Goal: Transaction & Acquisition: Book appointment/travel/reservation

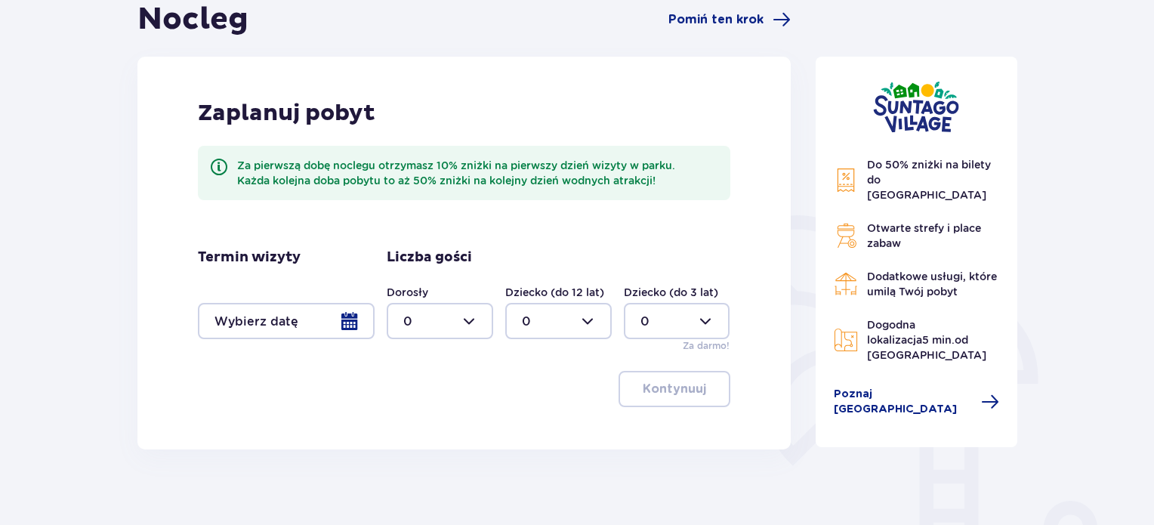
scroll to position [177, 0]
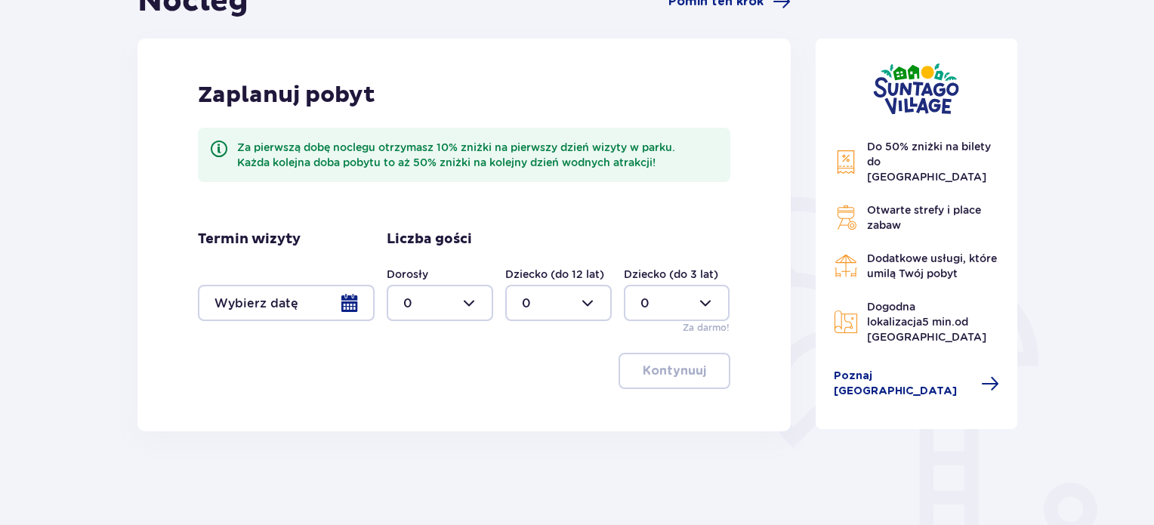
click at [350, 300] on div at bounding box center [286, 303] width 177 height 36
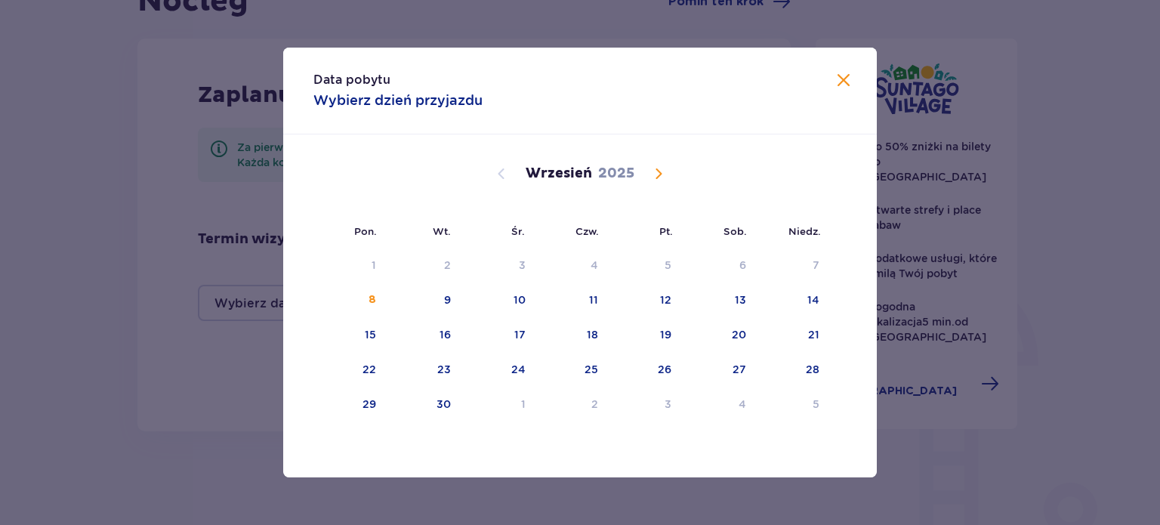
click at [668, 177] on div "Wrzesień 2025" at bounding box center [580, 174] width 500 height 18
click at [652, 167] on span "Calendar" at bounding box center [658, 174] width 18 height 18
click at [723, 301] on div "11" at bounding box center [720, 300] width 73 height 33
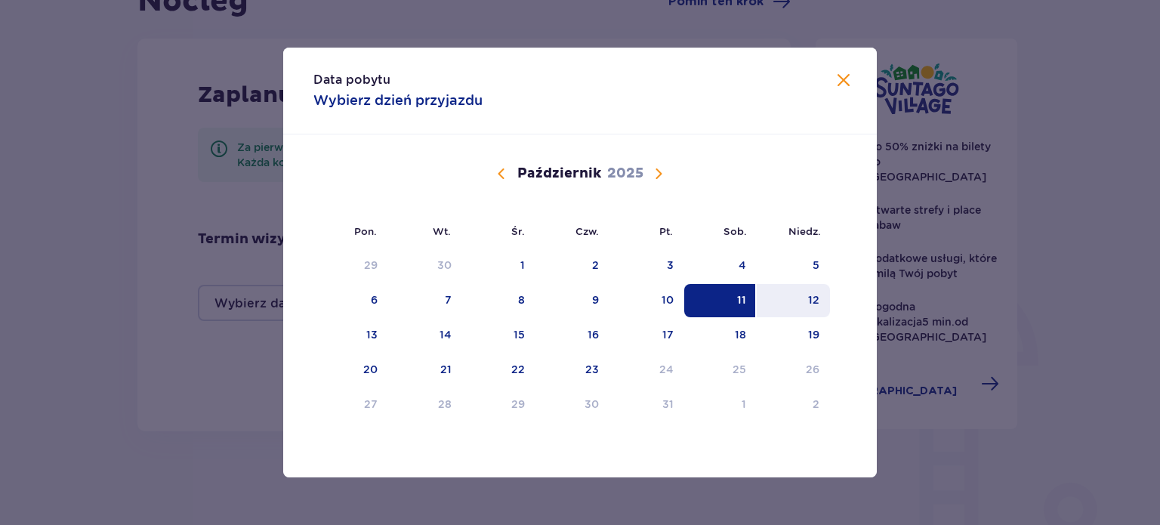
click at [804, 301] on div "12" at bounding box center [793, 300] width 73 height 33
type input "11.10.25 - 12.10.25"
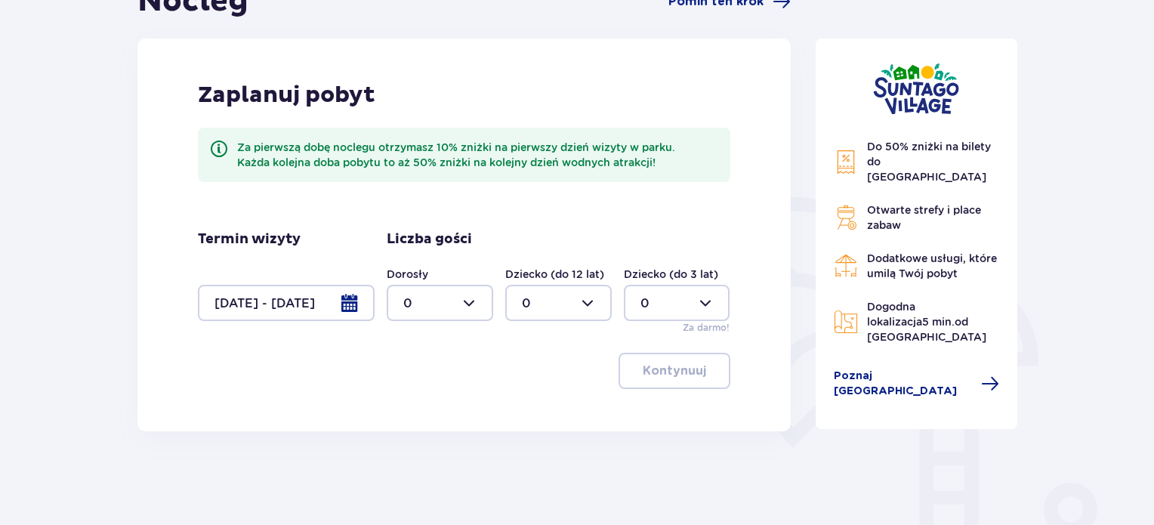
click at [447, 293] on div at bounding box center [440, 303] width 106 height 36
click at [432, 425] on span "2" at bounding box center [439, 412] width 103 height 32
type input "2"
click at [674, 368] on p "Kontynuuj" at bounding box center [674, 370] width 63 height 17
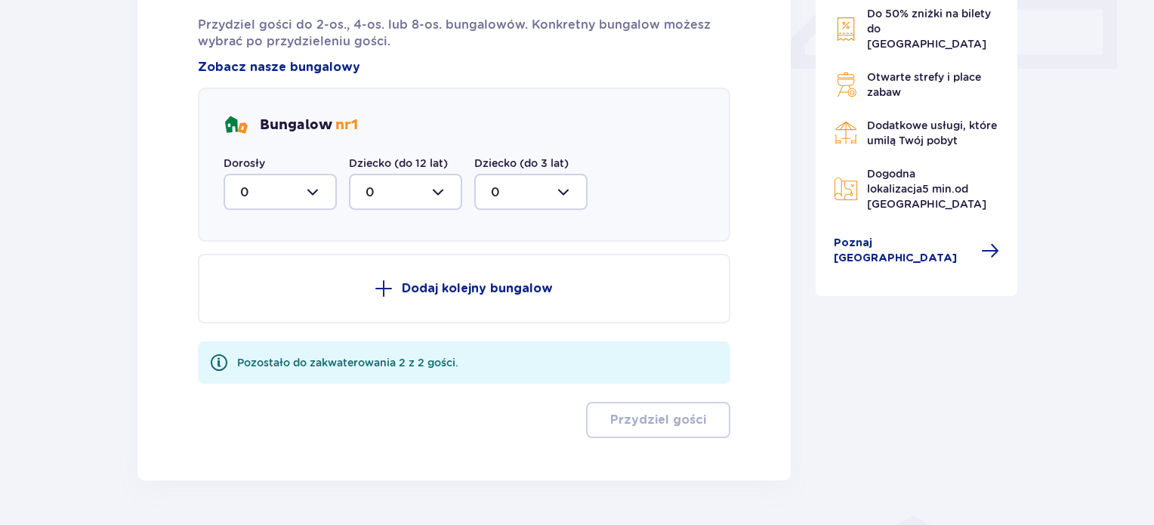
scroll to position [756, 0]
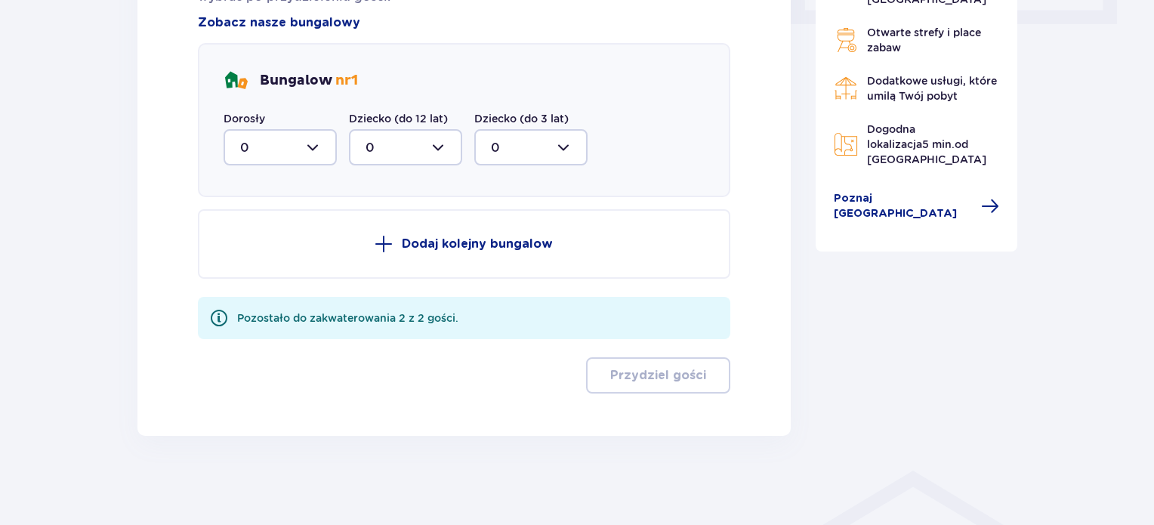
drag, startPoint x: 317, startPoint y: 101, endPoint x: 323, endPoint y: 117, distance: 17.0
click at [323, 117] on div "Bungalow nr 1 Dorosły 0 Dziecko (do 12 lat) 0 Dziecko (do 3 lat) 0" at bounding box center [464, 120] width 532 height 154
click at [312, 137] on div at bounding box center [280, 147] width 113 height 36
click at [291, 258] on div "2" at bounding box center [280, 256] width 80 height 17
type input "2"
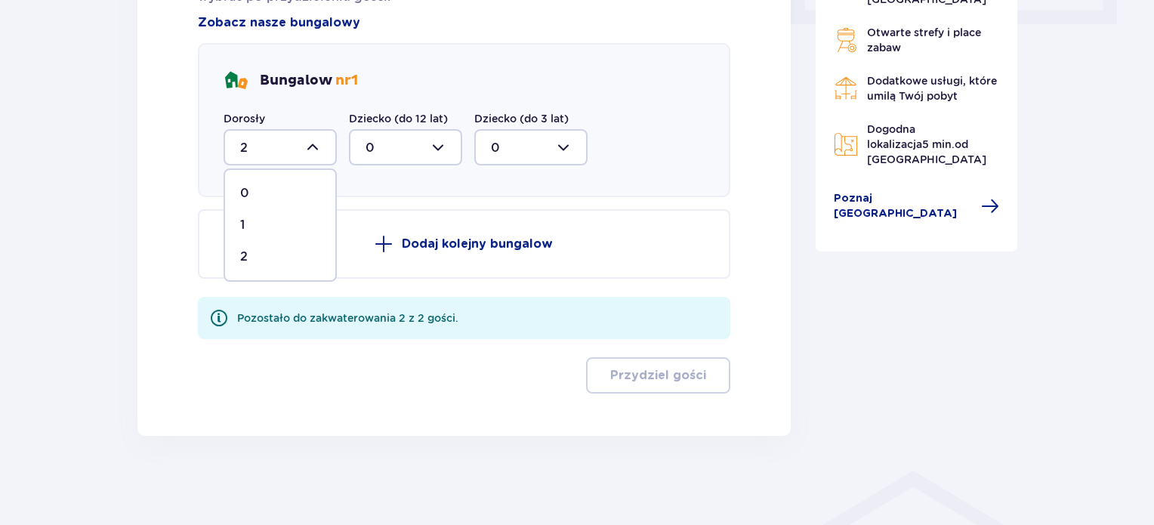
scroll to position [609, 0]
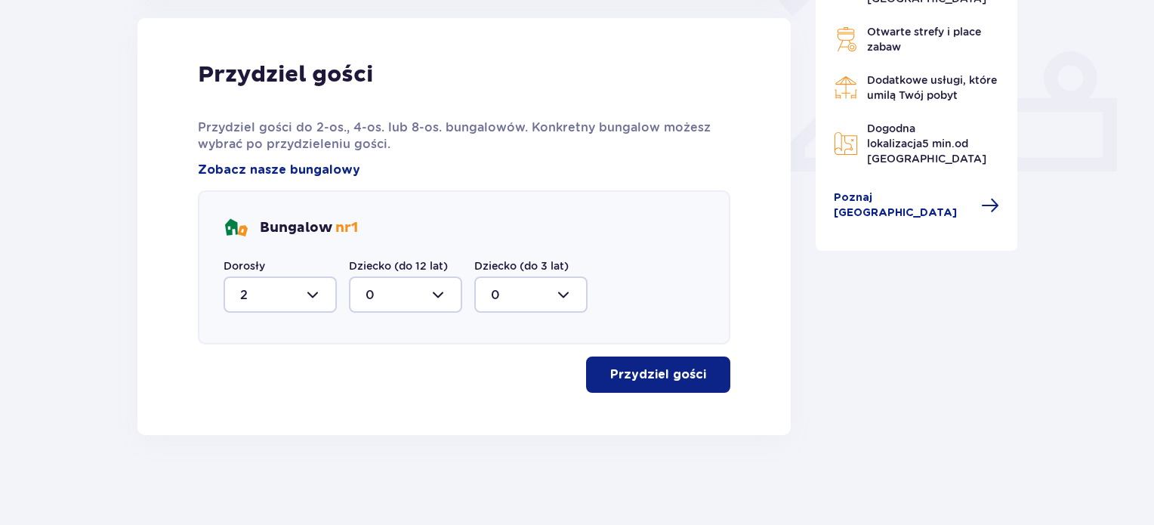
click at [628, 372] on p "Przydziel gości" at bounding box center [658, 374] width 96 height 17
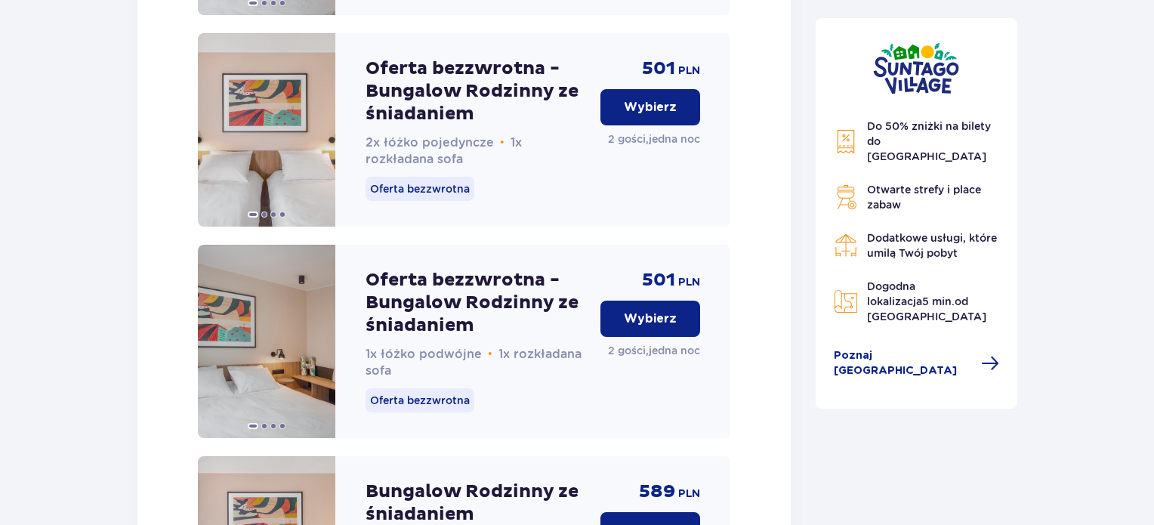
scroll to position [2643, 0]
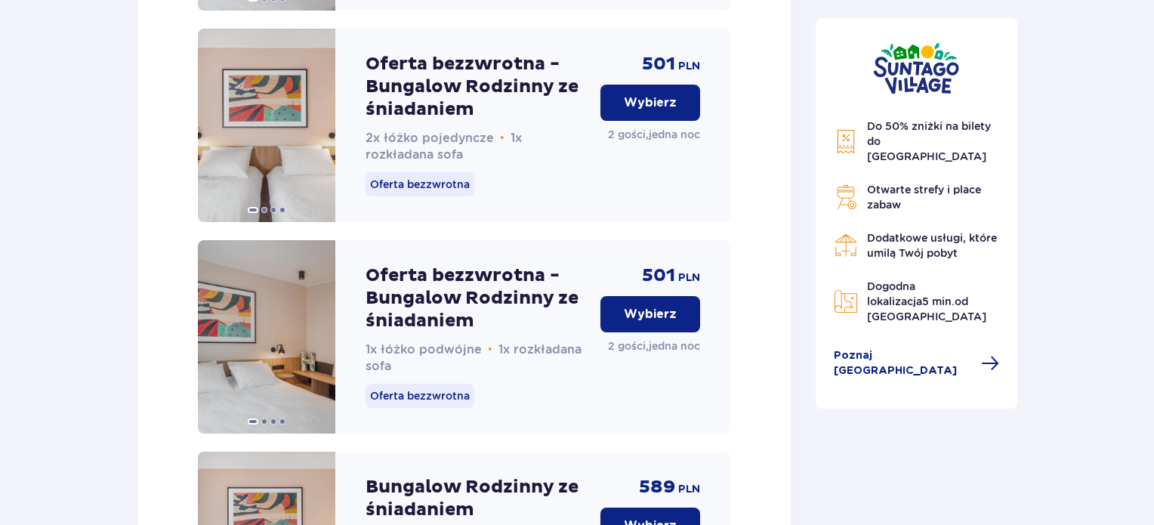
drag, startPoint x: 1144, startPoint y: 420, endPoint x: 1159, endPoint y: 135, distance: 285.1
click at [258, 405] on img at bounding box center [266, 336] width 137 height 193
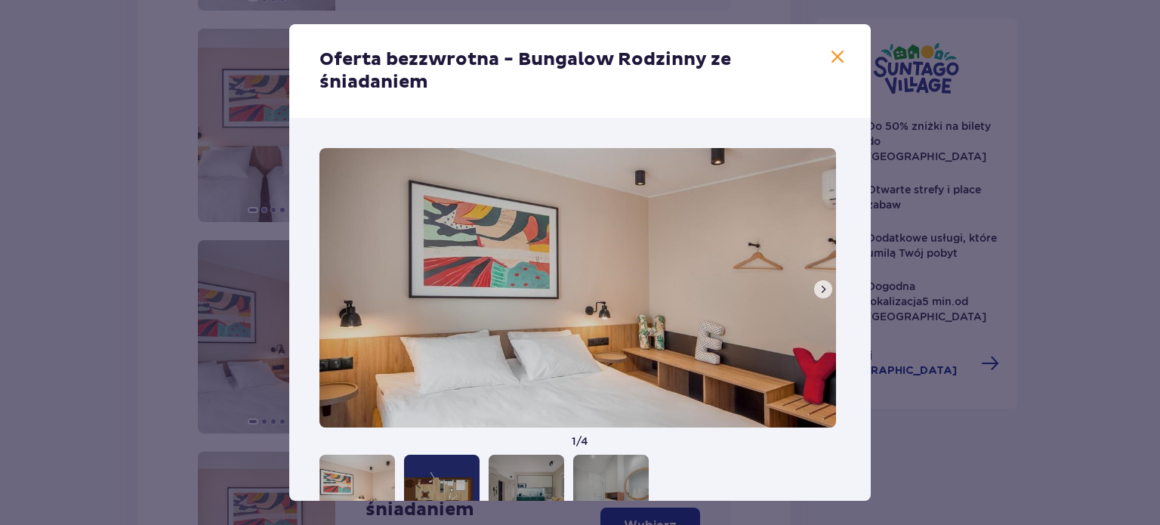
click at [816, 282] on button at bounding box center [823, 289] width 18 height 18
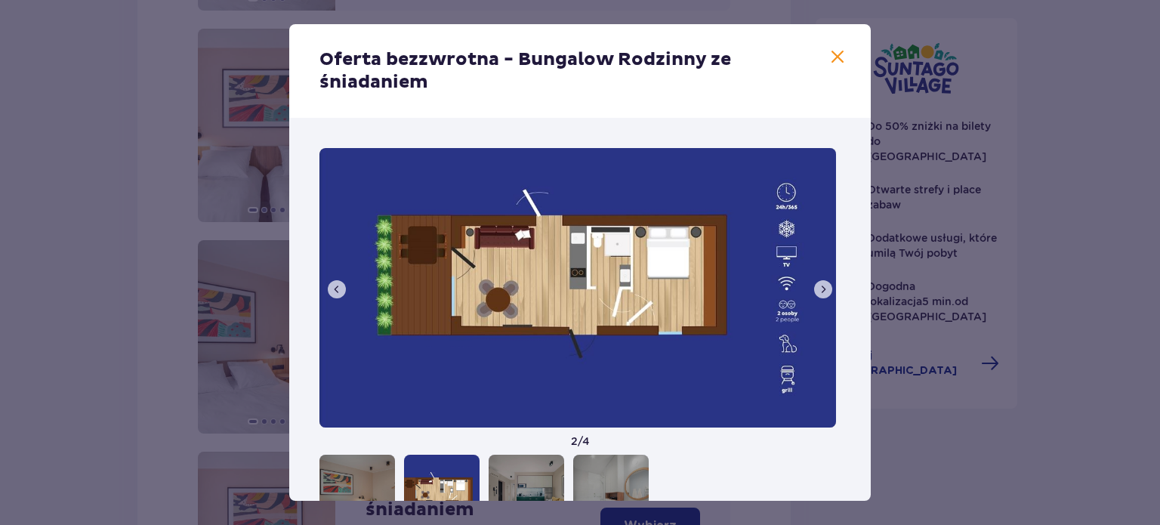
click at [816, 282] on button at bounding box center [823, 289] width 18 height 18
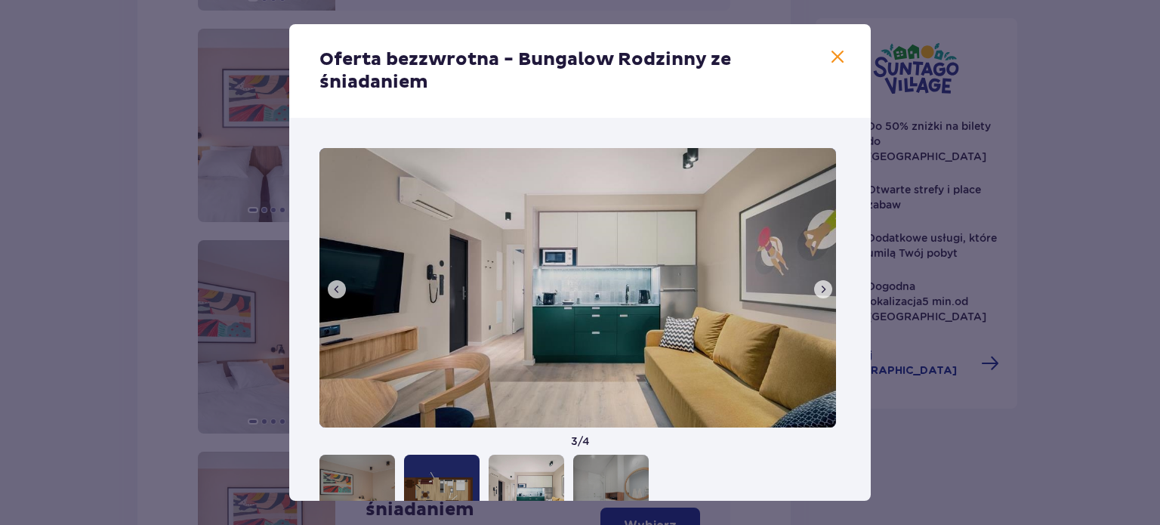
click at [816, 282] on button at bounding box center [823, 289] width 18 height 18
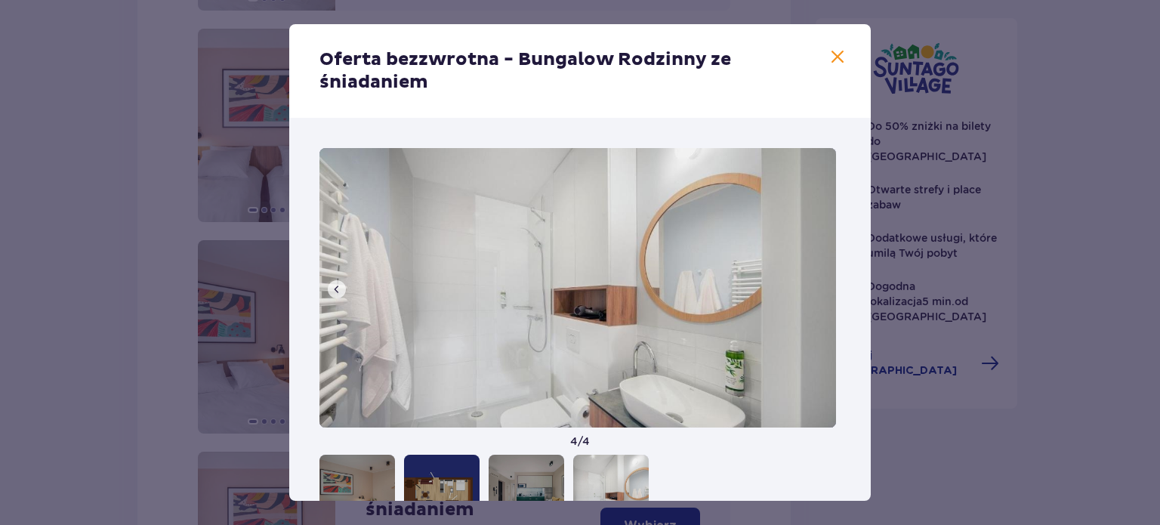
click at [816, 282] on img at bounding box center [577, 287] width 517 height 279
click at [835, 59] on span at bounding box center [837, 57] width 18 height 18
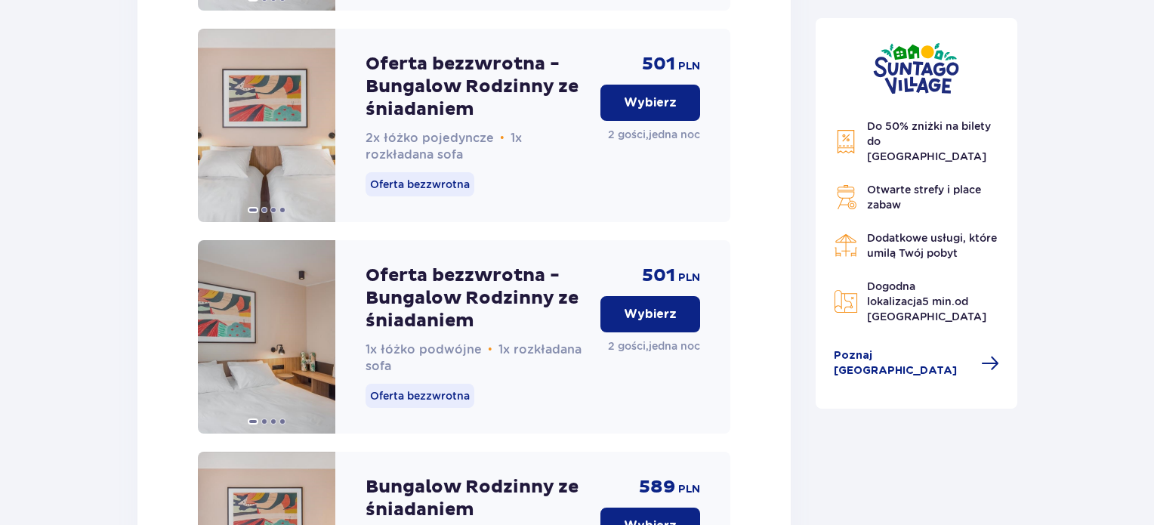
click at [666, 322] on p "Wybierz" at bounding box center [650, 314] width 53 height 17
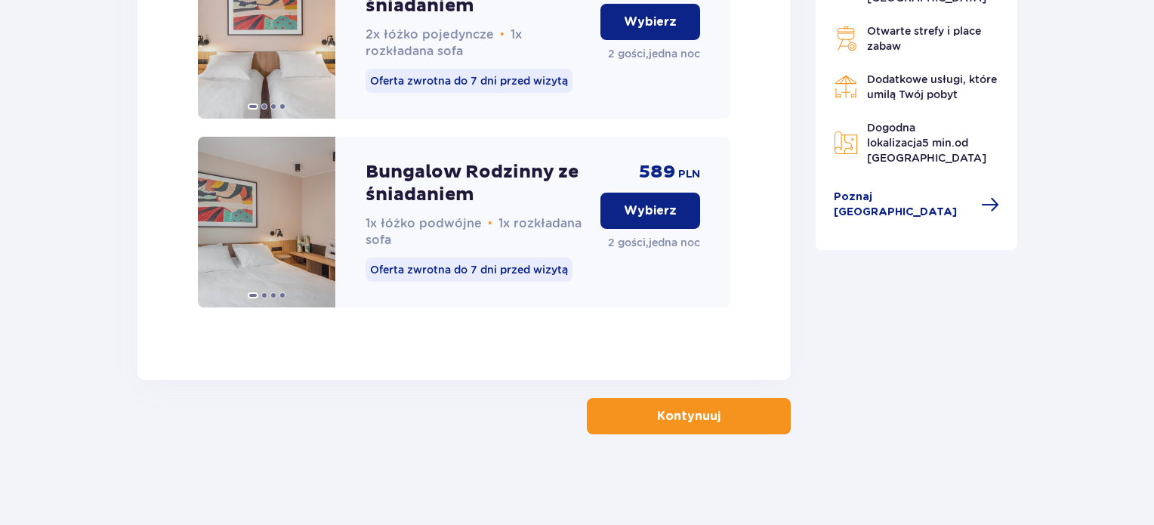
scroll to position [3166, 0]
click at [684, 426] on button "Kontynuuj" at bounding box center [689, 416] width 204 height 36
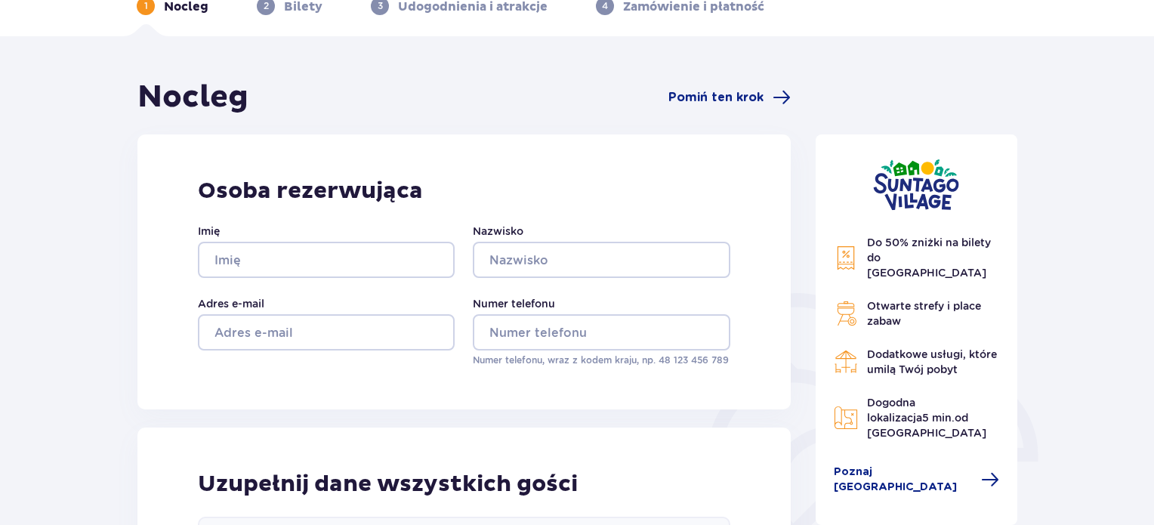
scroll to position [71, 0]
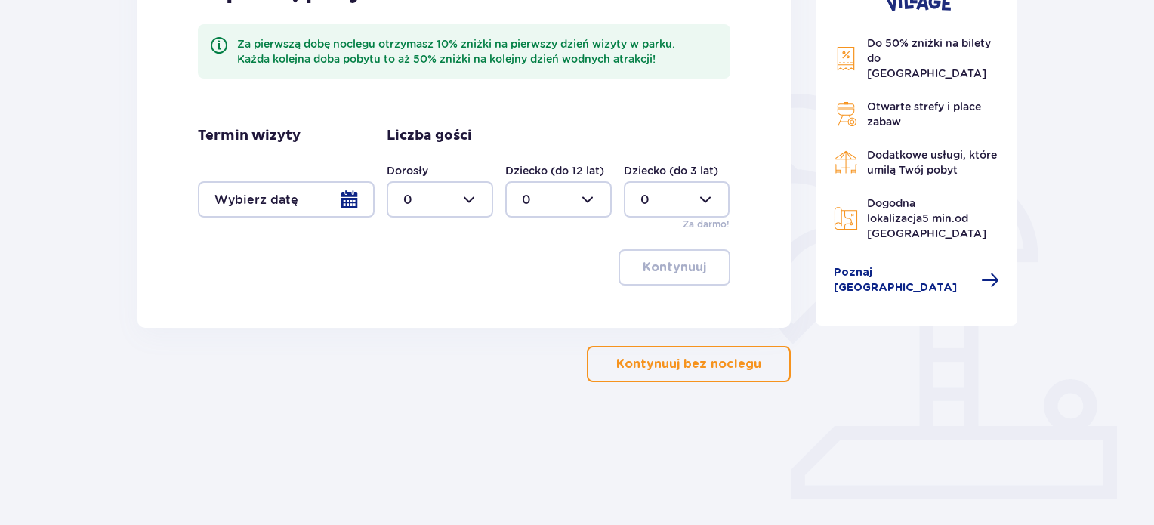
scroll to position [314, 0]
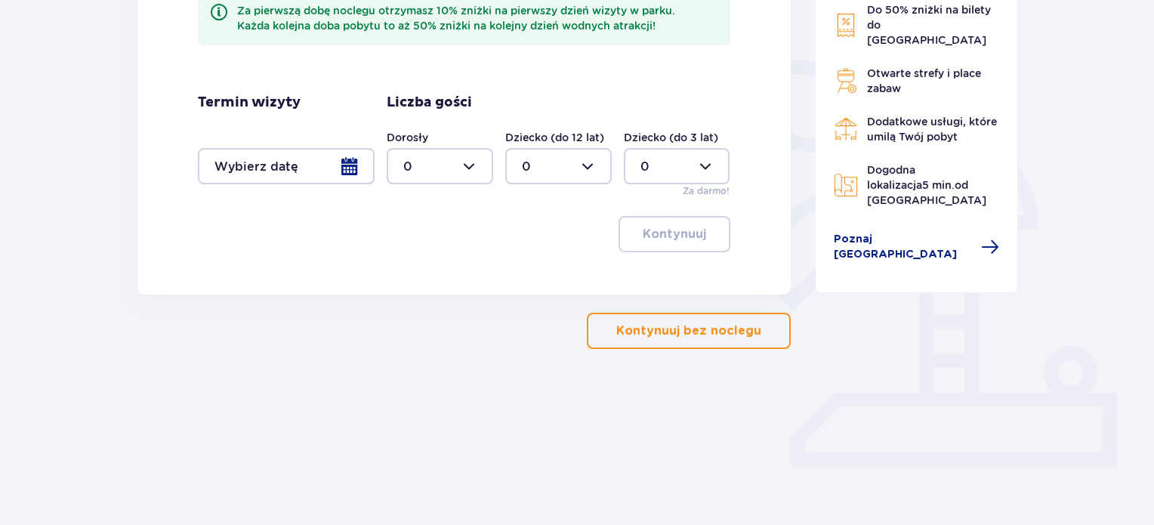
click at [478, 159] on div at bounding box center [440, 166] width 106 height 36
click at [471, 281] on div "2" at bounding box center [439, 275] width 73 height 17
type input "2"
click at [336, 167] on div at bounding box center [286, 166] width 177 height 36
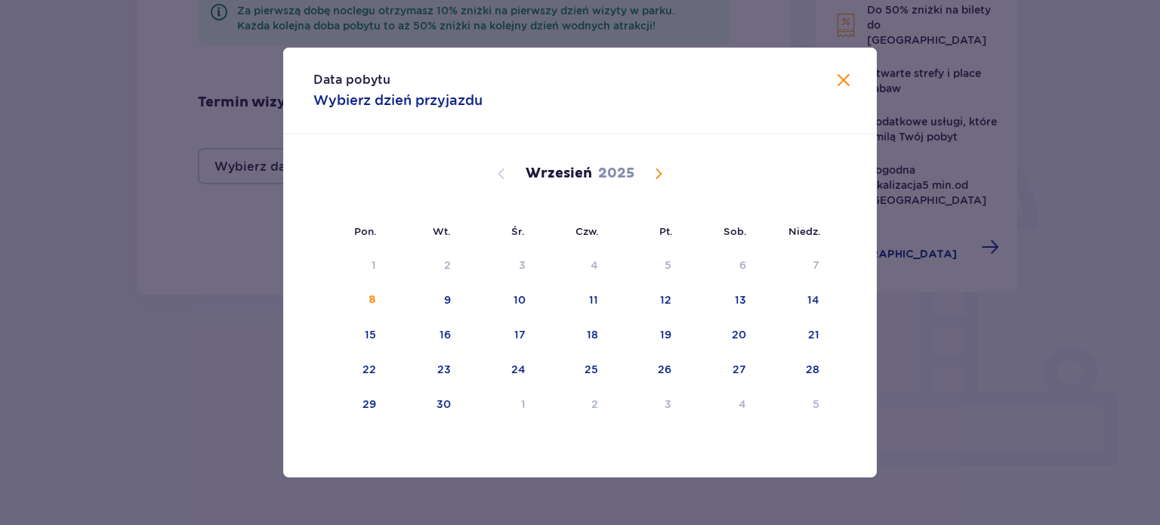
click at [656, 171] on span "Calendar" at bounding box center [658, 174] width 18 height 18
click at [743, 335] on div "18" at bounding box center [740, 334] width 11 height 15
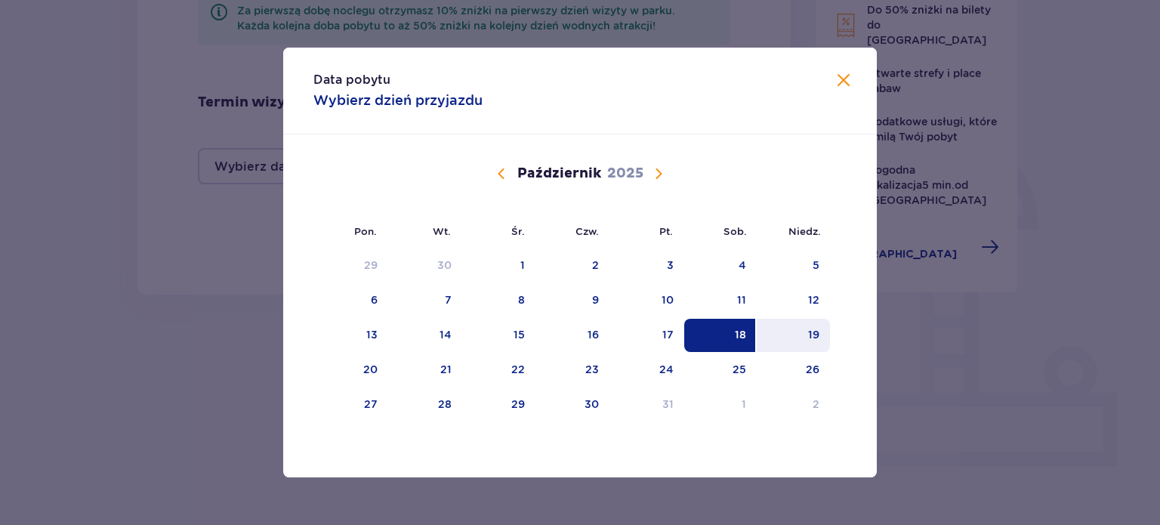
click at [813, 335] on div "19" at bounding box center [813, 334] width 11 height 15
type input "18.10.25 - 19.10.25"
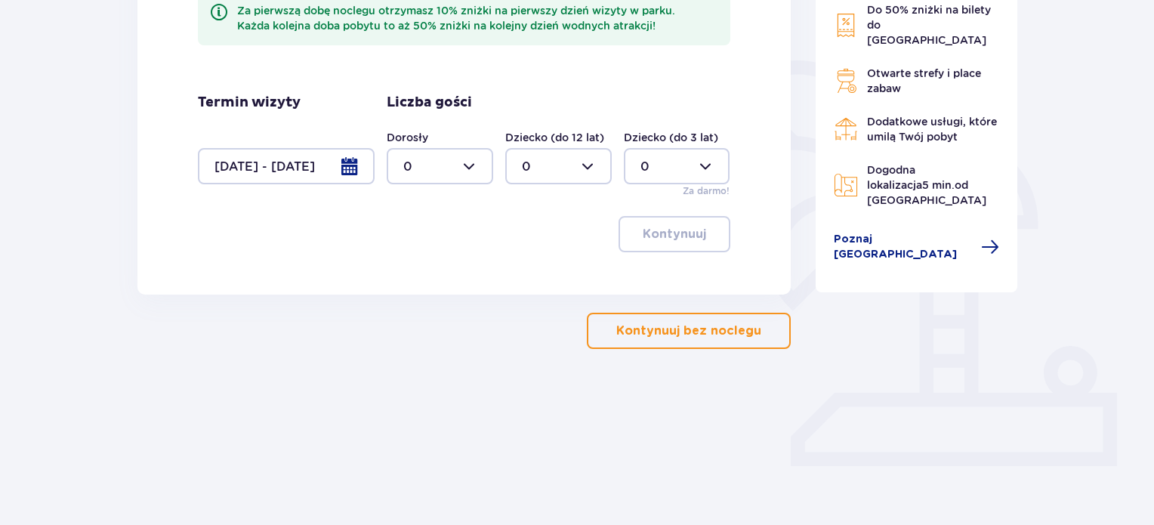
click at [481, 155] on div at bounding box center [440, 166] width 106 height 36
click at [453, 285] on span "2" at bounding box center [439, 276] width 103 height 32
type input "2"
click at [673, 234] on p "Kontynuuj" at bounding box center [674, 234] width 63 height 17
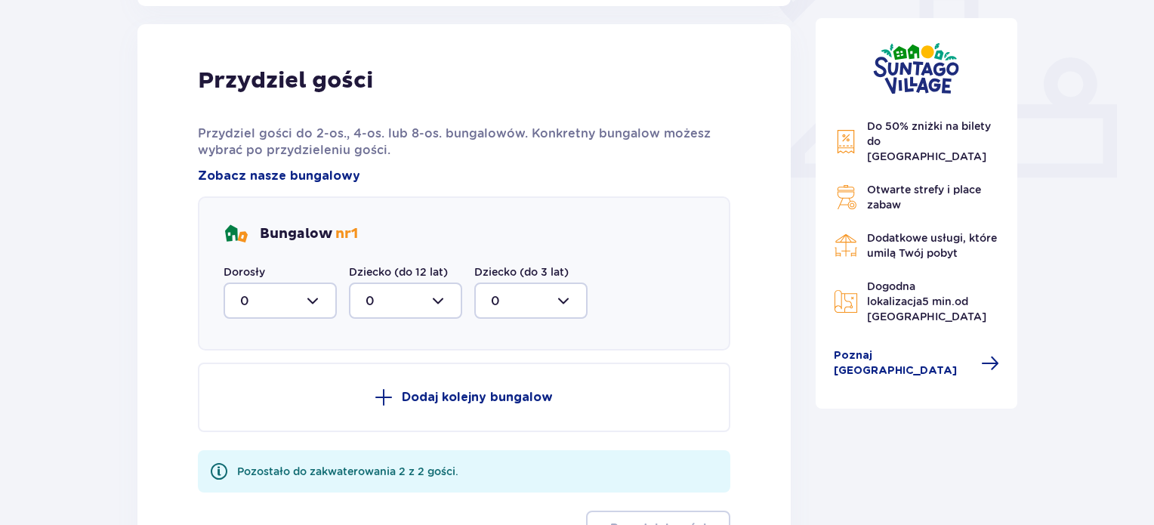
scroll to position [609, 0]
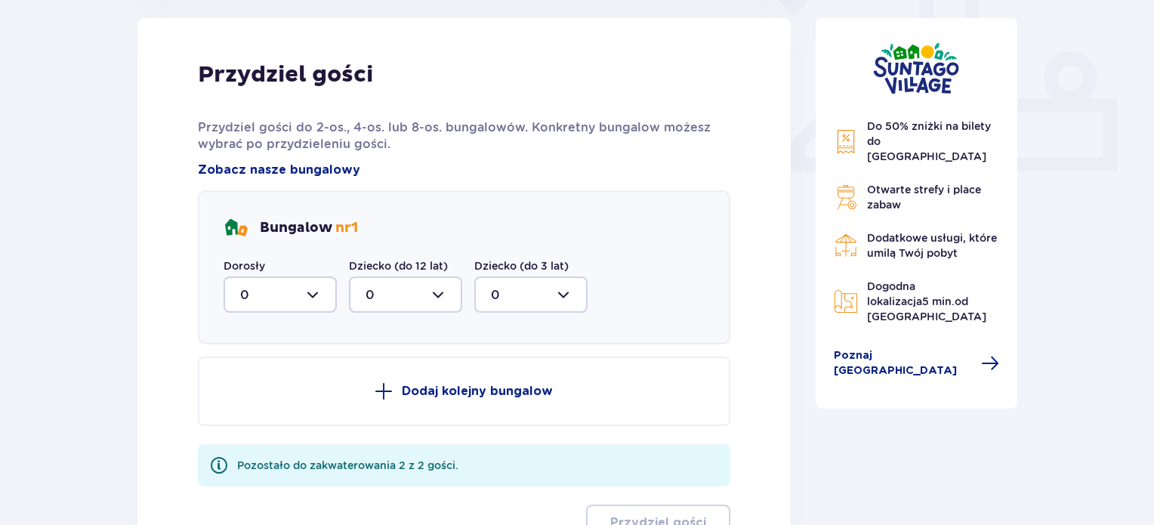
click at [279, 289] on div at bounding box center [280, 294] width 113 height 36
click at [261, 401] on div "2" at bounding box center [280, 404] width 80 height 17
type input "2"
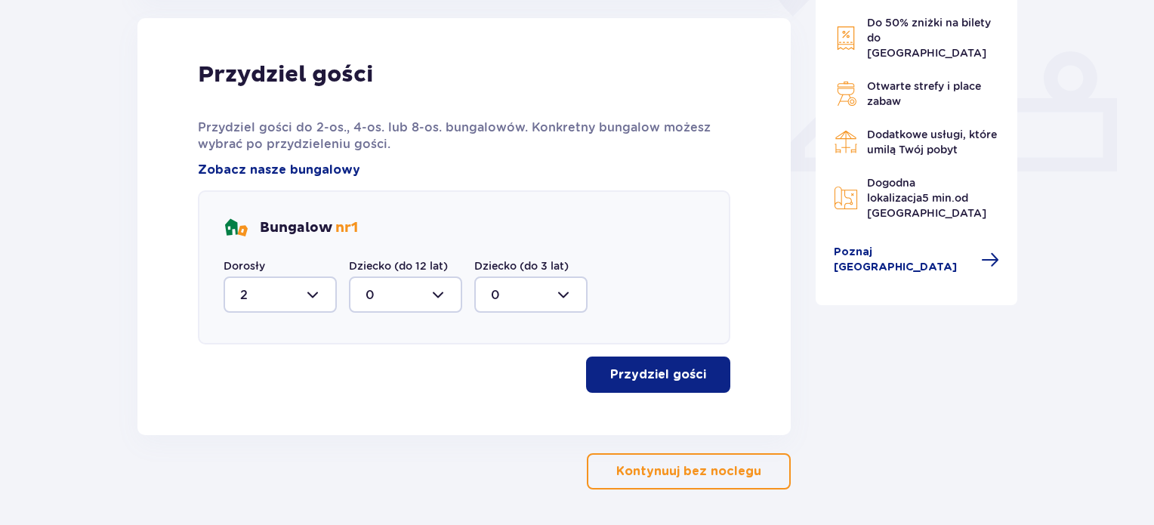
click at [661, 380] on p "Przydziel gości" at bounding box center [658, 374] width 96 height 17
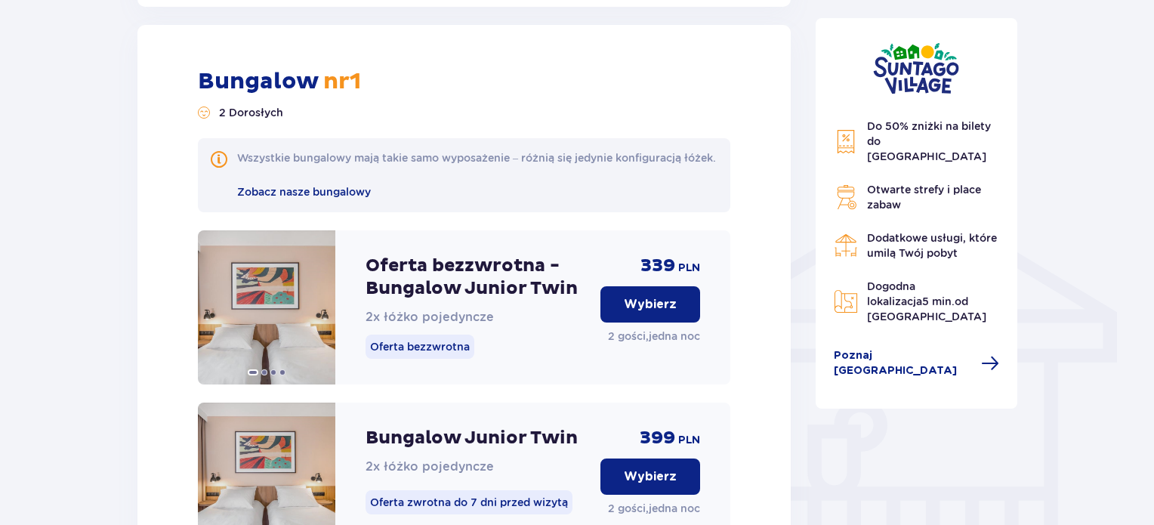
scroll to position [1043, 0]
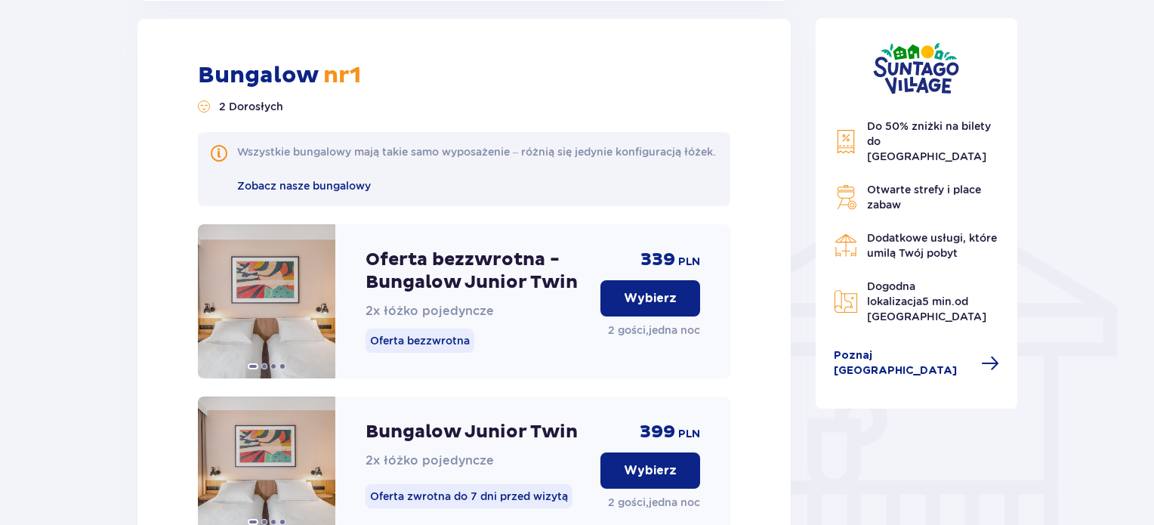
click at [677, 310] on button "Wybierz" at bounding box center [650, 298] width 100 height 36
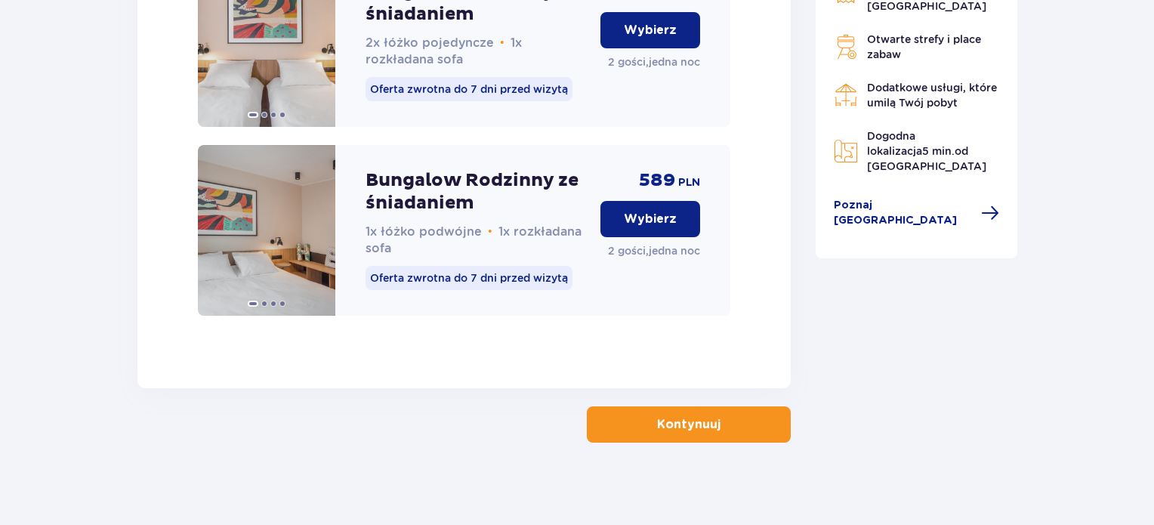
scroll to position [3166, 0]
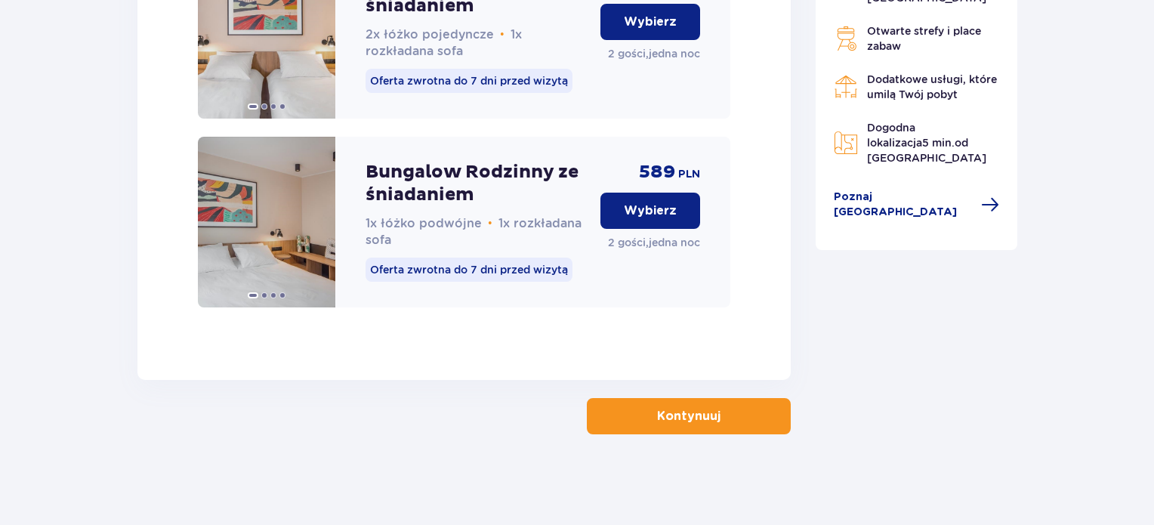
click at [667, 413] on p "Kontynuuj" at bounding box center [688, 416] width 63 height 17
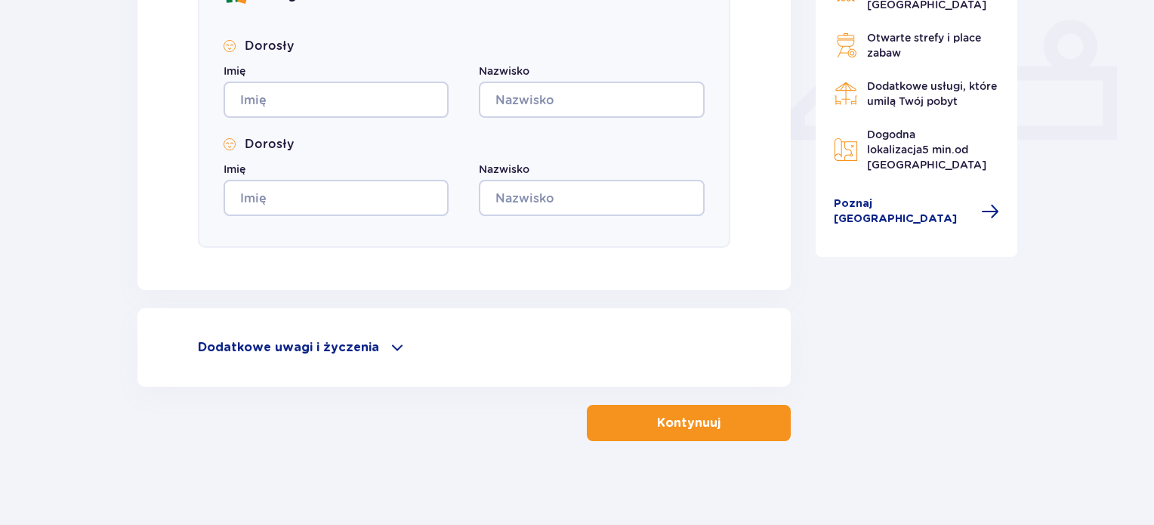
scroll to position [646, 0]
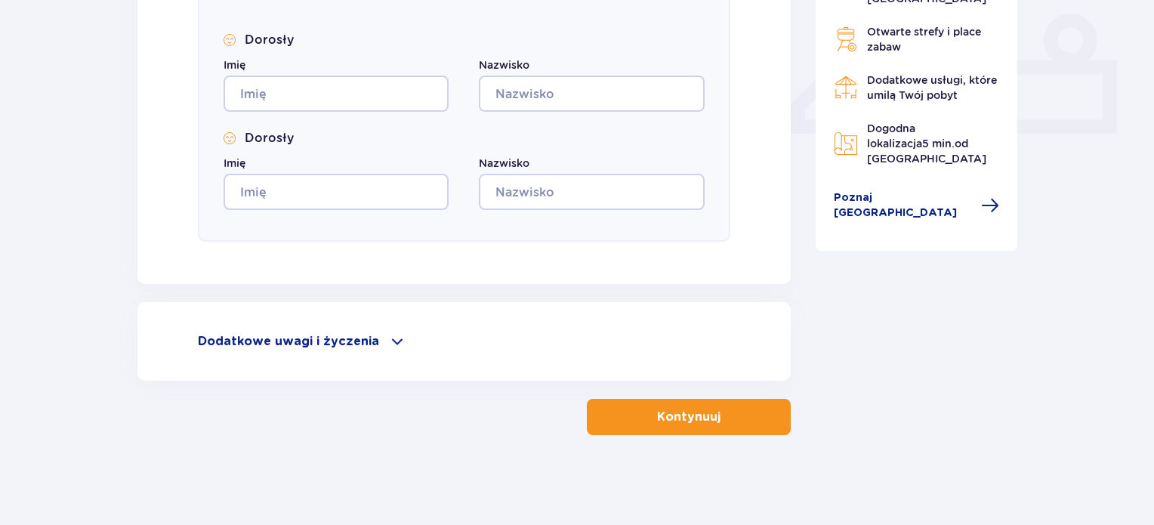
click at [372, 335] on div "Dodatkowe uwagi i życzenia" at bounding box center [464, 341] width 532 height 18
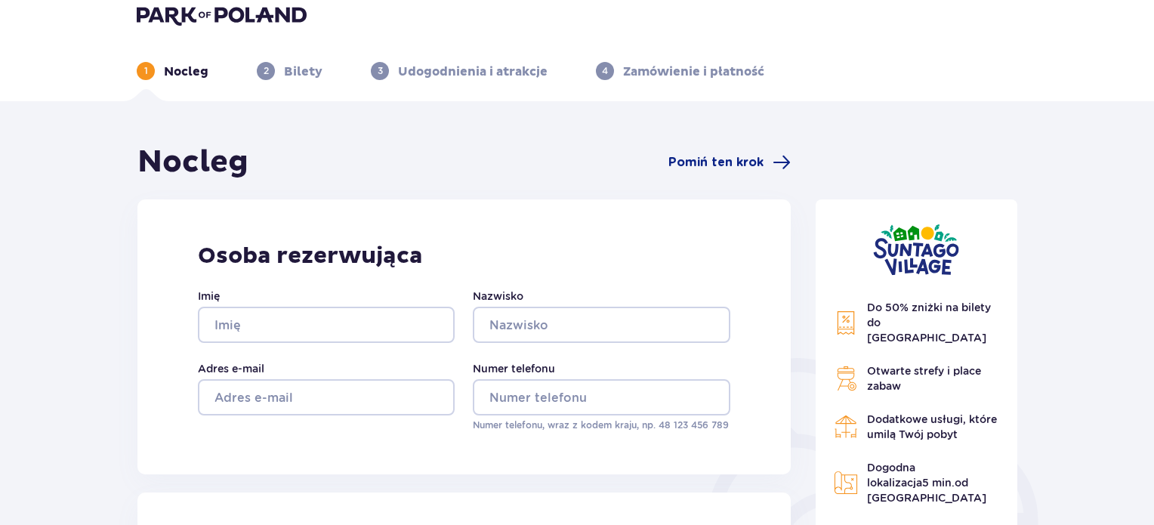
scroll to position [0, 0]
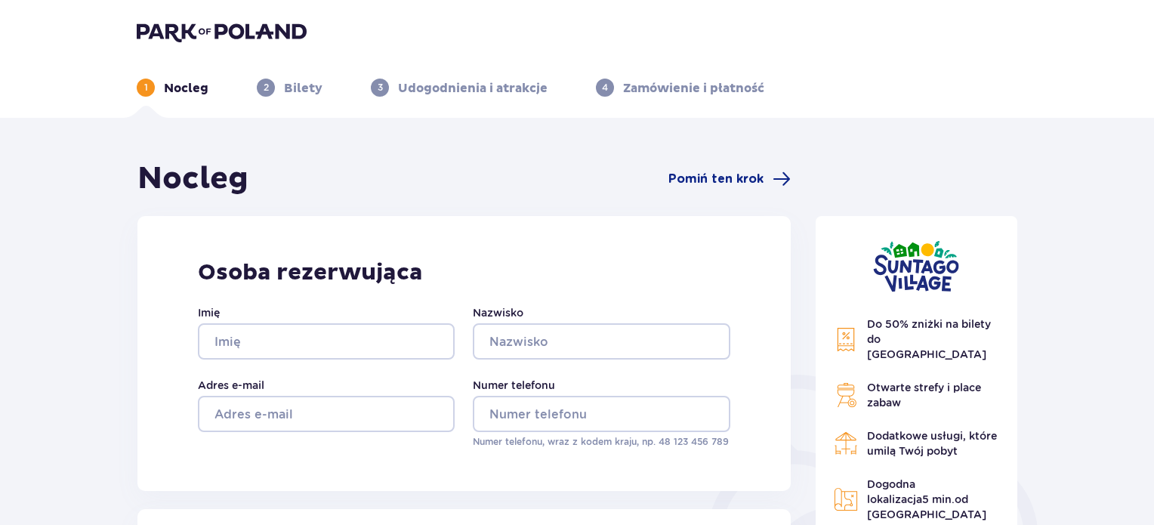
click at [248, 26] on img at bounding box center [222, 31] width 170 height 21
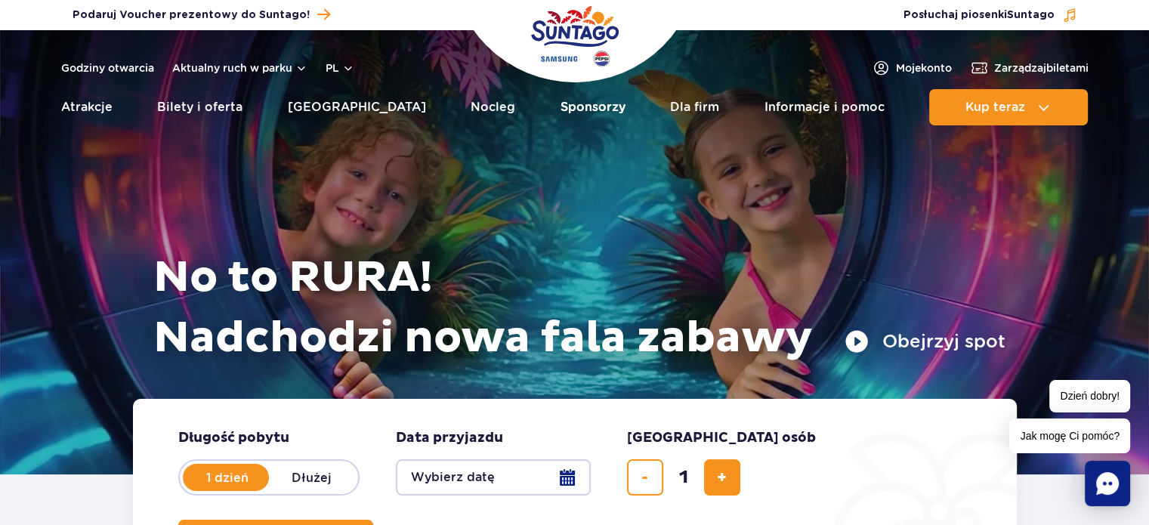
click at [571, 100] on link "Sponsorzy" at bounding box center [592, 107] width 65 height 36
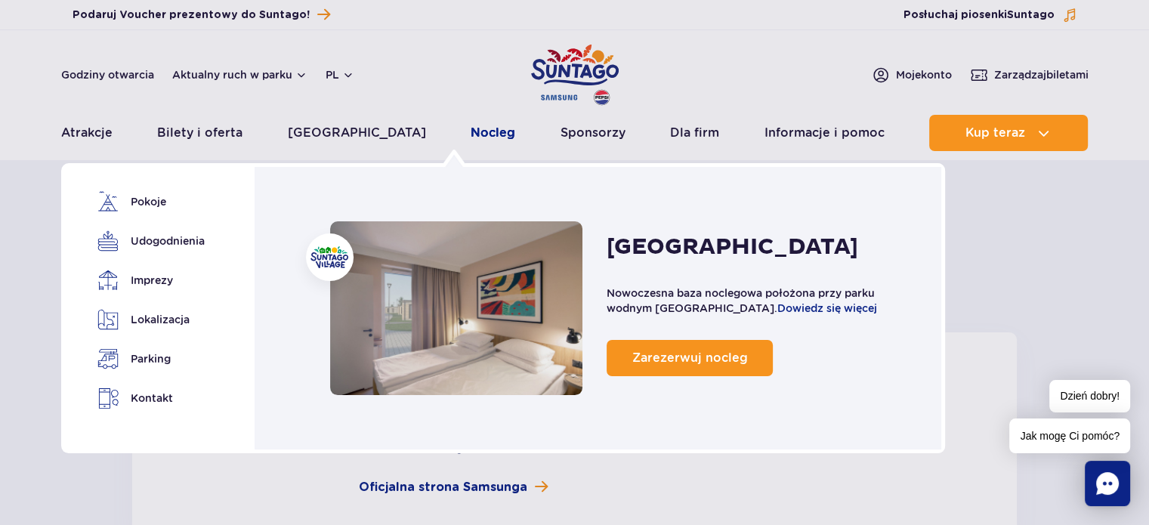
click at [470, 130] on link "Nocleg" at bounding box center [492, 133] width 45 height 36
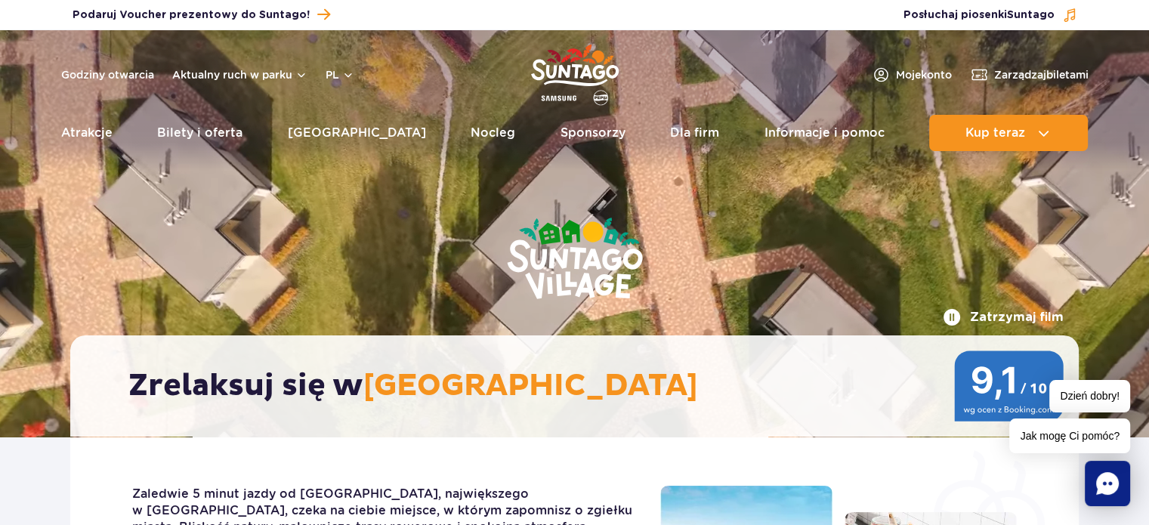
click at [888, 190] on div "Zatrzymaj film Zrelaksuj się w Suntago Village" at bounding box center [574, 233] width 1031 height 406
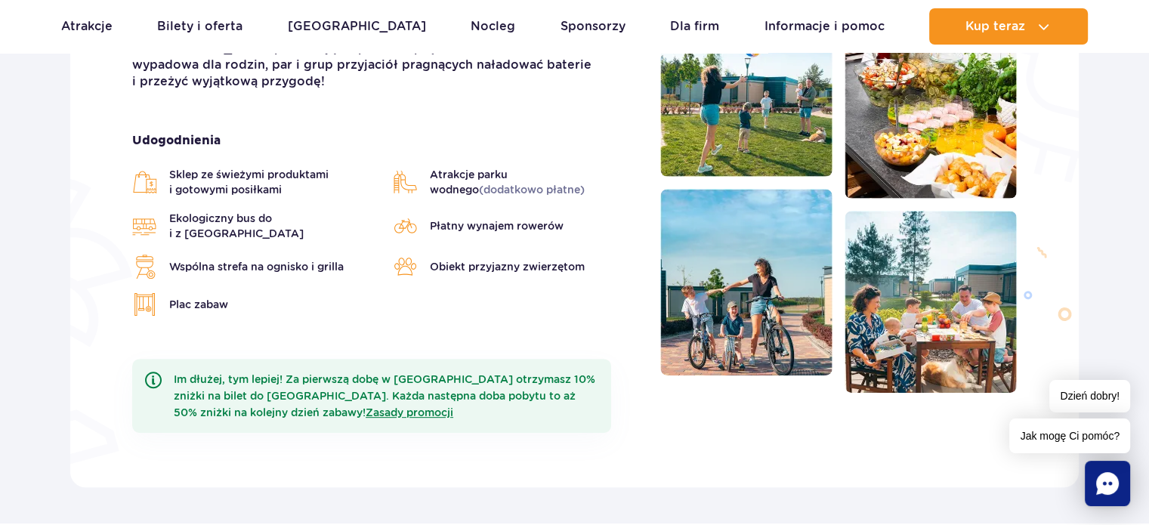
scroll to position [471, 0]
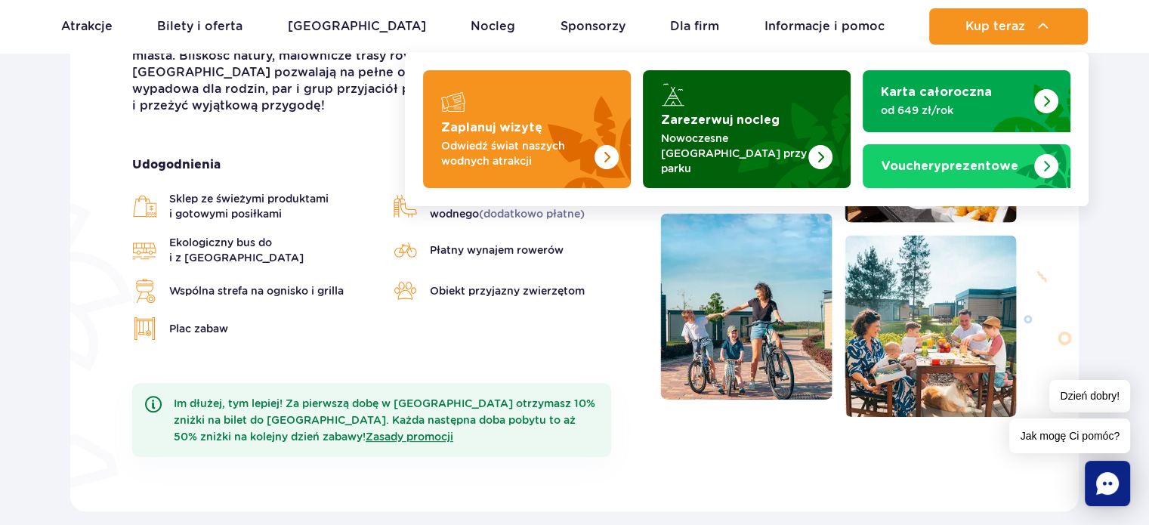
click at [760, 139] on p "Nowoczesne osiedle domków przy parku" at bounding box center [734, 153] width 147 height 45
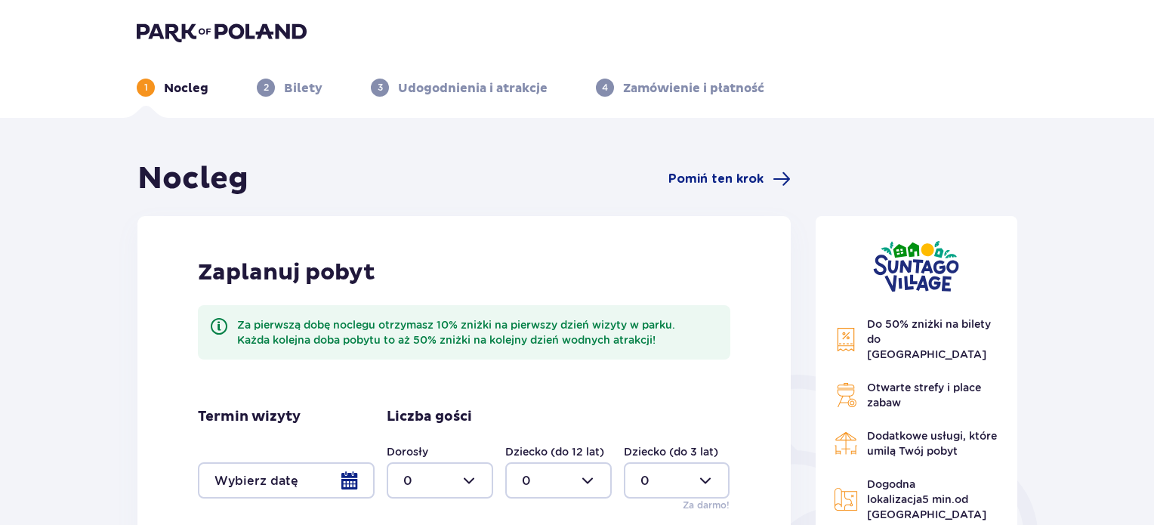
click at [364, 486] on div at bounding box center [286, 480] width 177 height 36
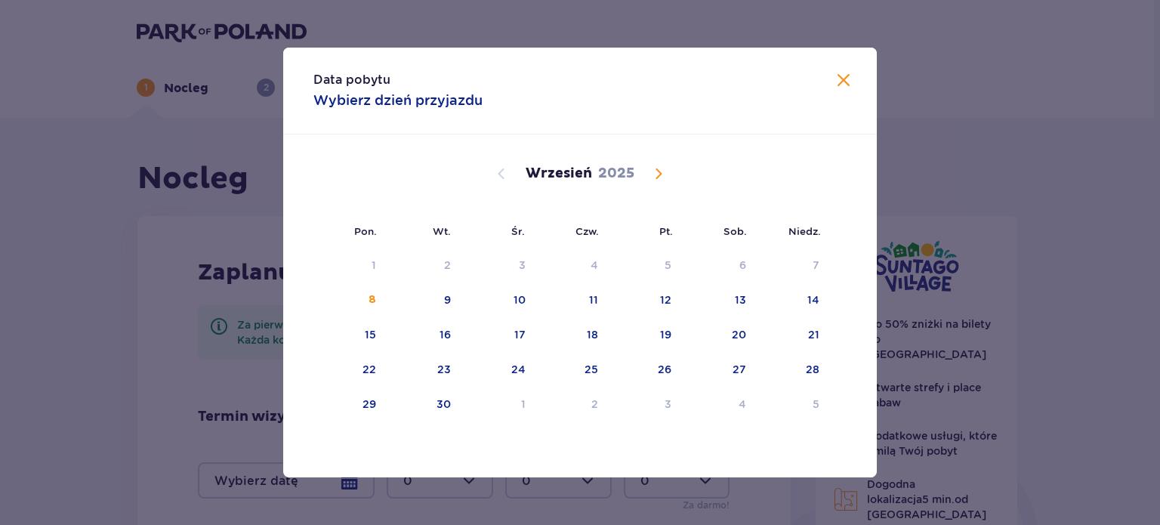
click at [650, 171] on span "Calendar" at bounding box center [658, 174] width 18 height 18
click at [665, 332] on div "17" at bounding box center [667, 334] width 11 height 15
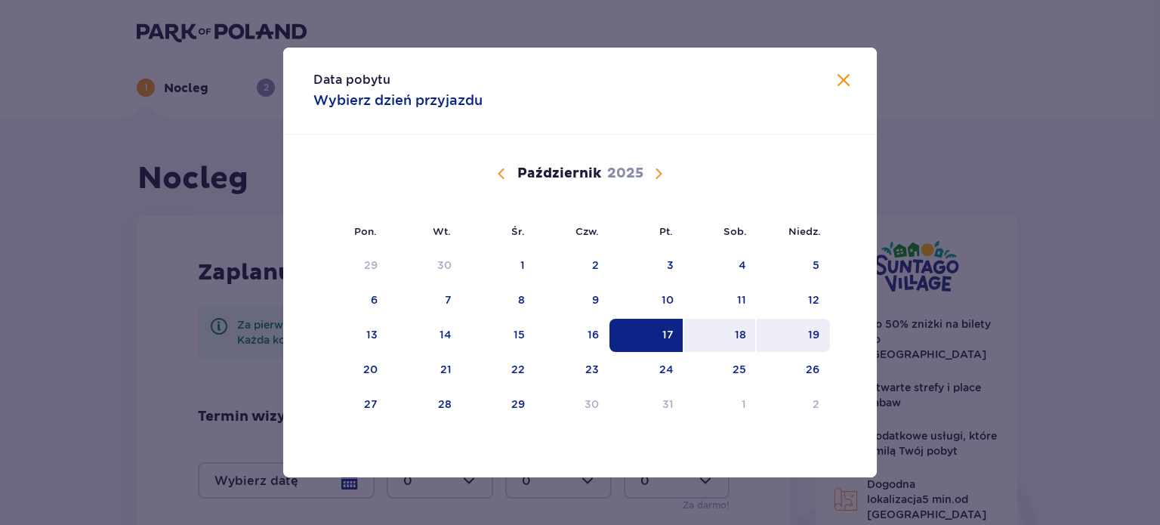
click at [808, 334] on div "19" at bounding box center [813, 334] width 11 height 15
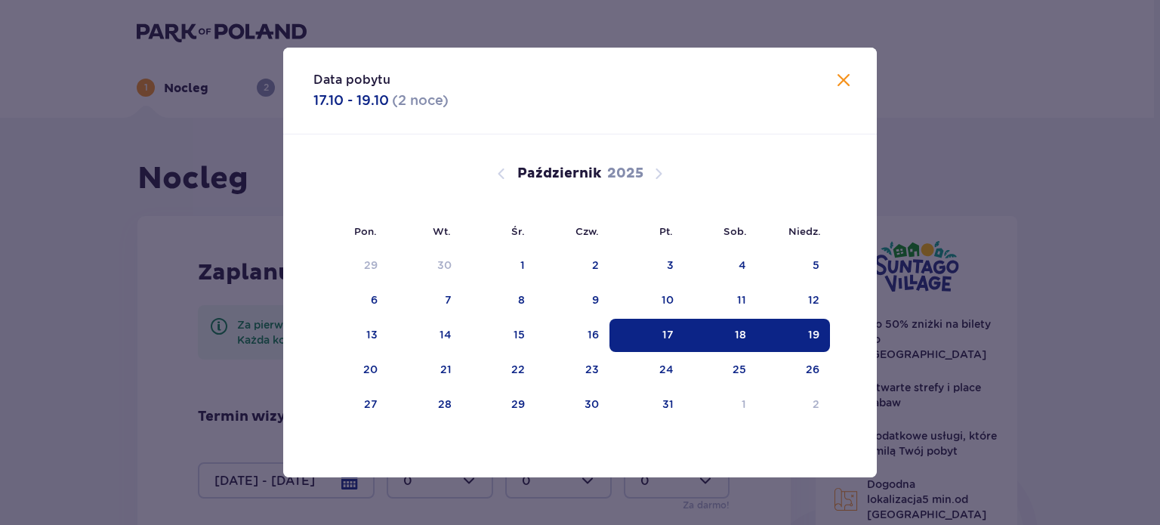
type input "[DATE] - [DATE]"
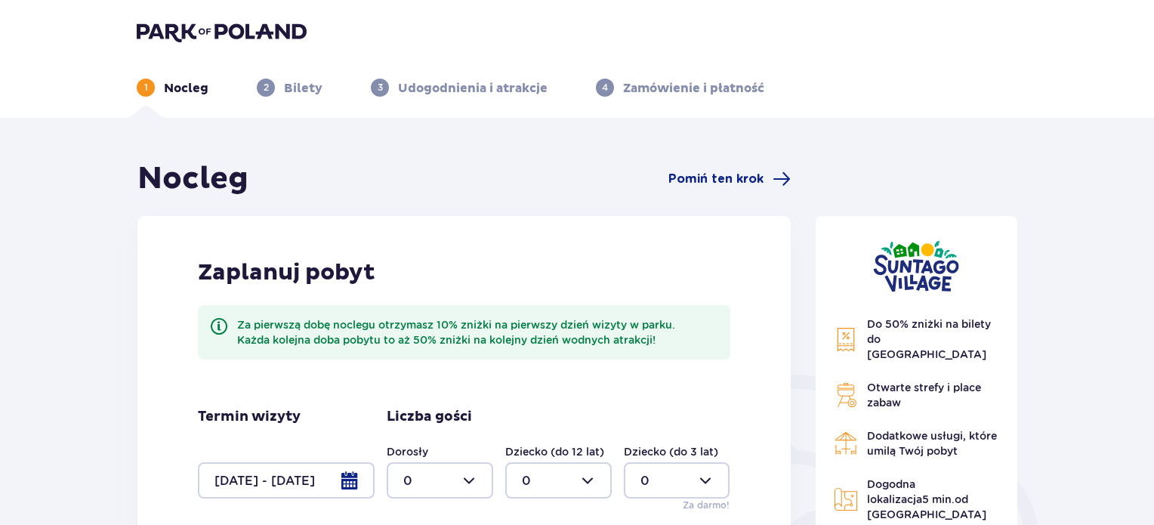
click at [432, 487] on div at bounding box center [440, 480] width 106 height 36
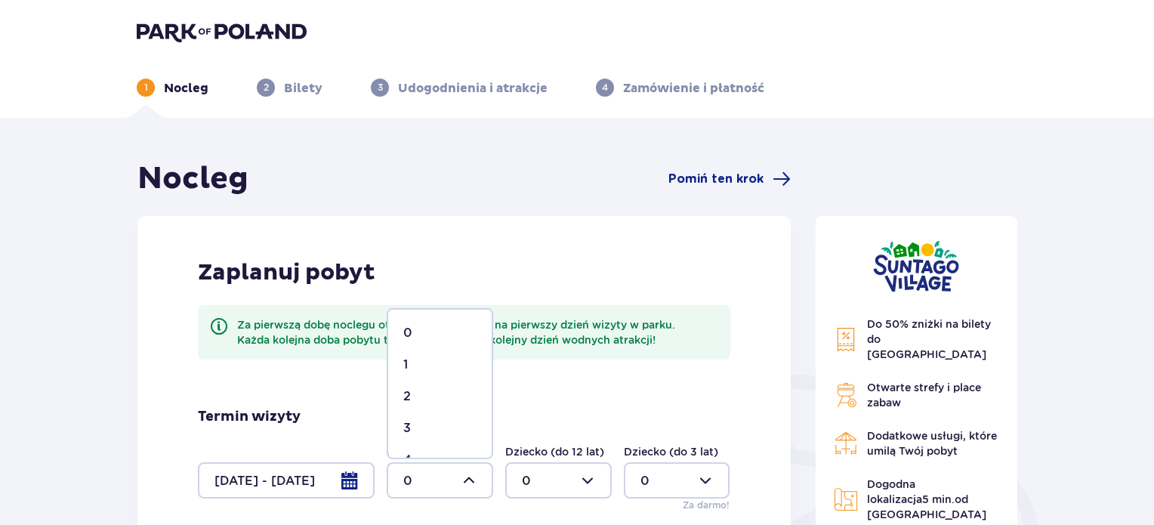
click at [432, 395] on div "2" at bounding box center [439, 396] width 73 height 17
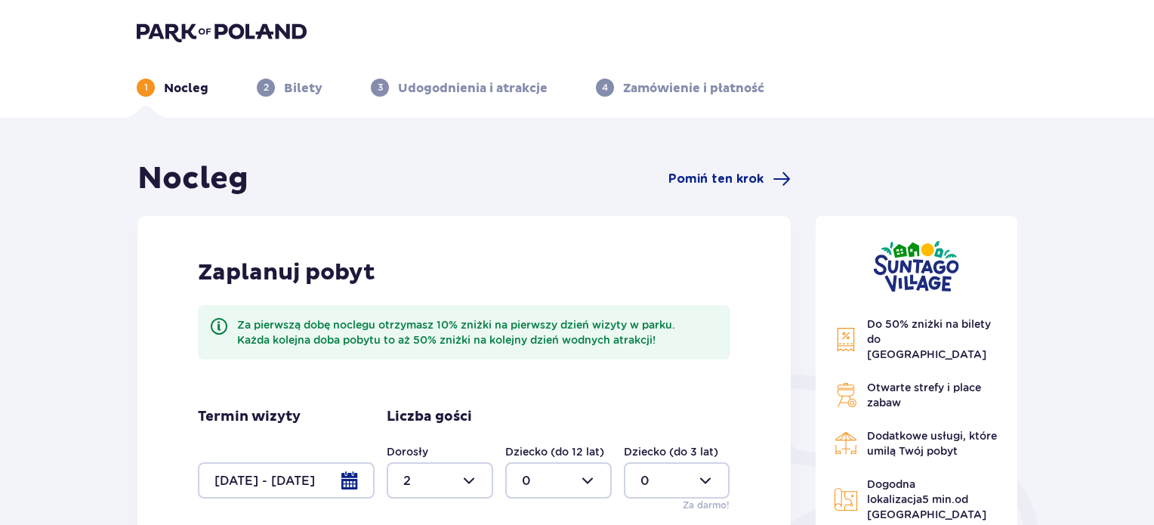
type input "2"
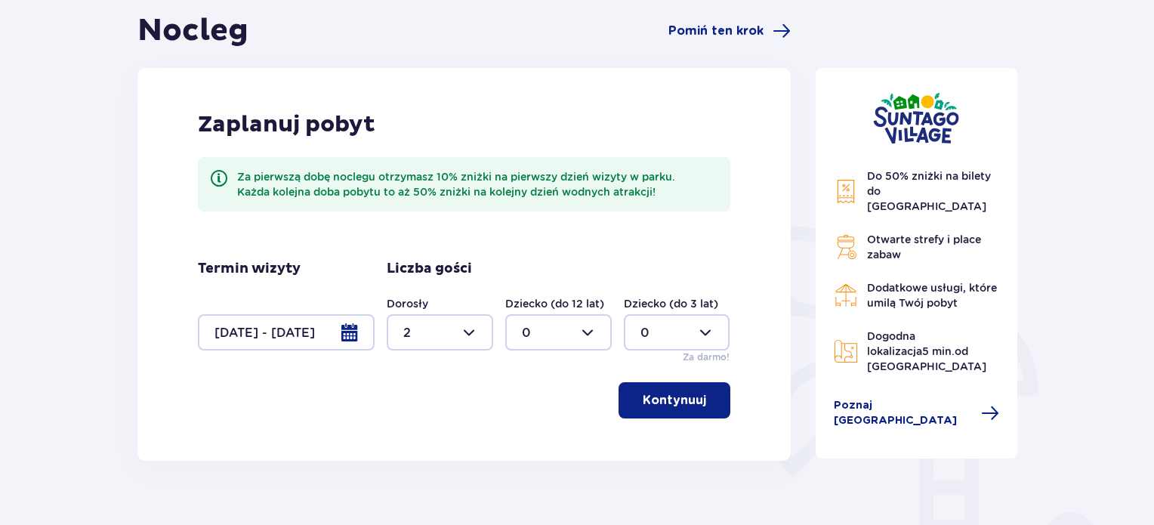
scroll to position [168, 0]
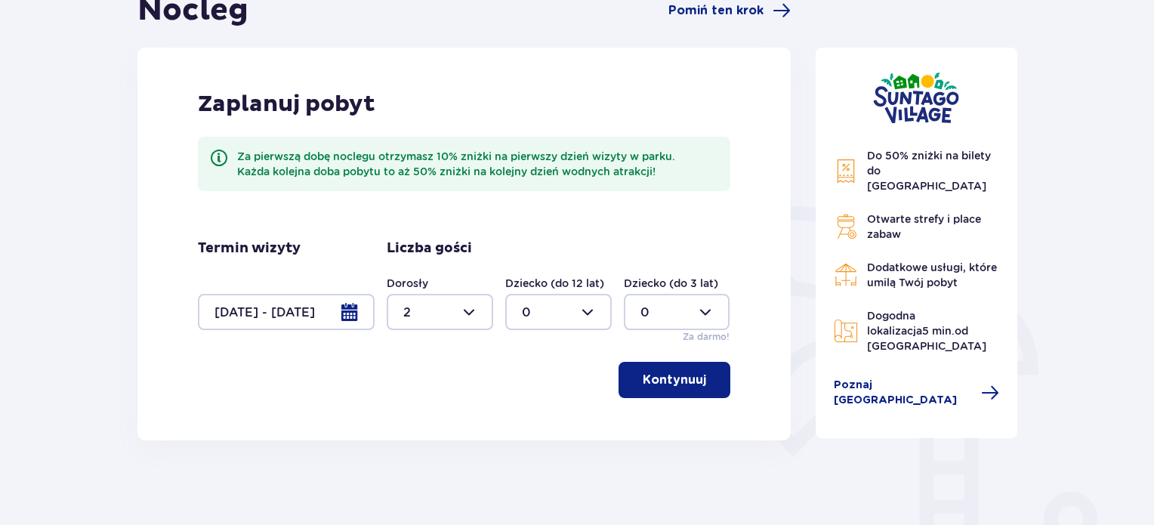
click at [675, 378] on p "Kontynuuj" at bounding box center [674, 380] width 63 height 17
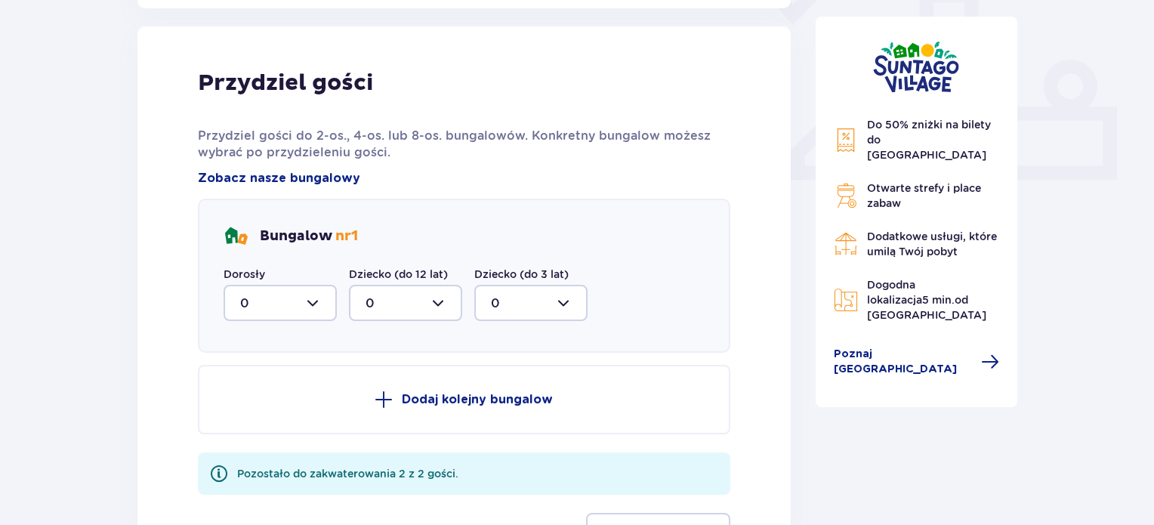
scroll to position [609, 0]
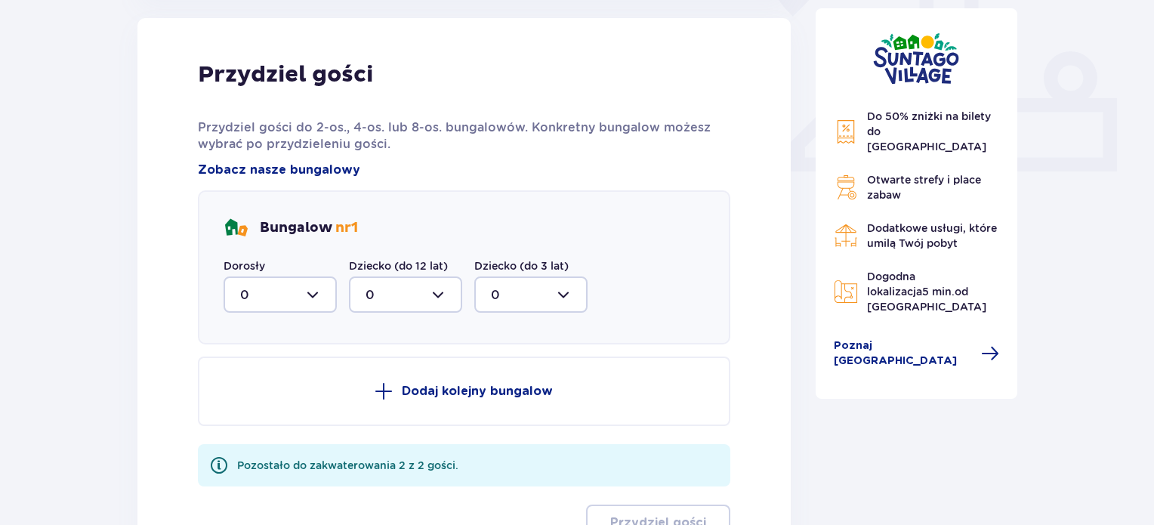
click at [261, 296] on div at bounding box center [280, 294] width 113 height 36
click at [261, 398] on div "2" at bounding box center [280, 404] width 80 height 17
type input "2"
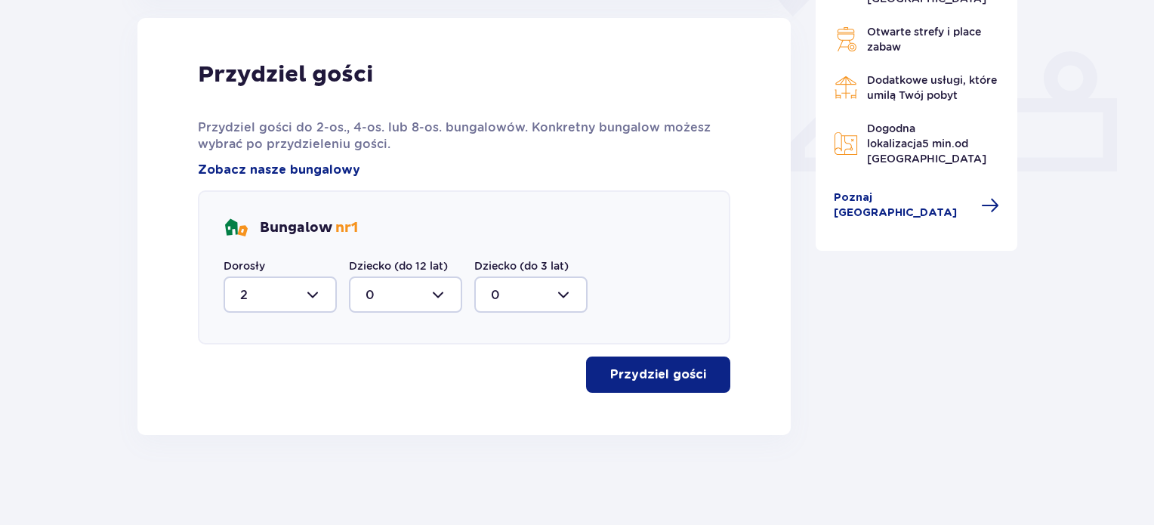
click at [632, 378] on p "Przydziel gości" at bounding box center [658, 374] width 96 height 17
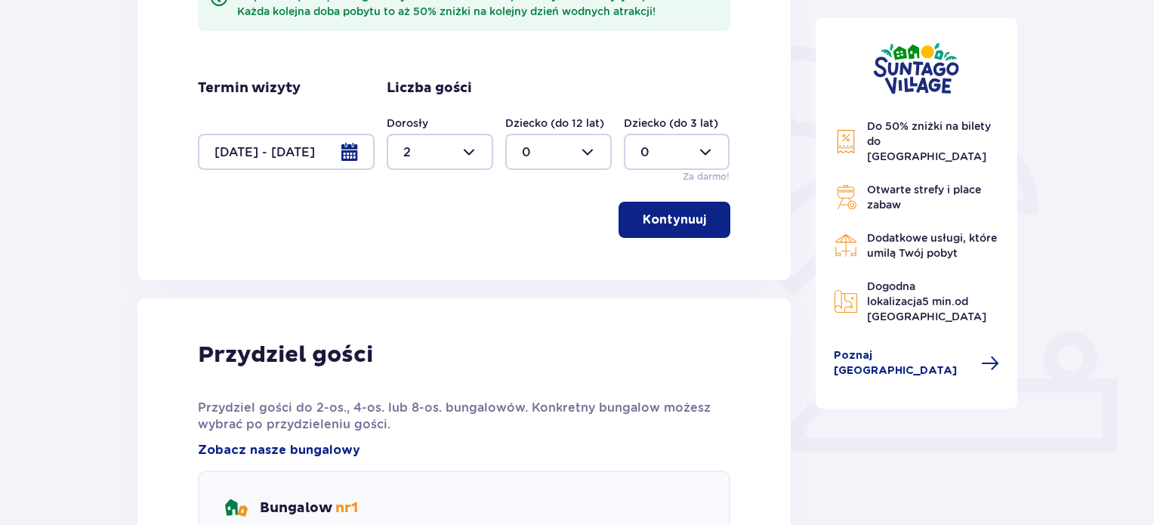
scroll to position [0, 0]
